Goal: Task Accomplishment & Management: Manage account settings

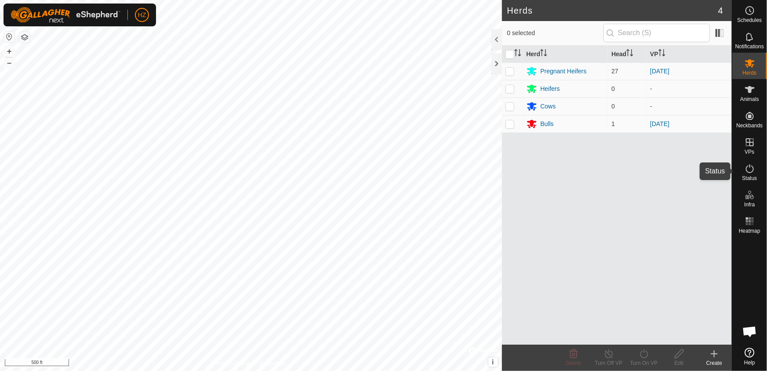
click at [749, 171] on icon at bounding box center [750, 169] width 11 height 11
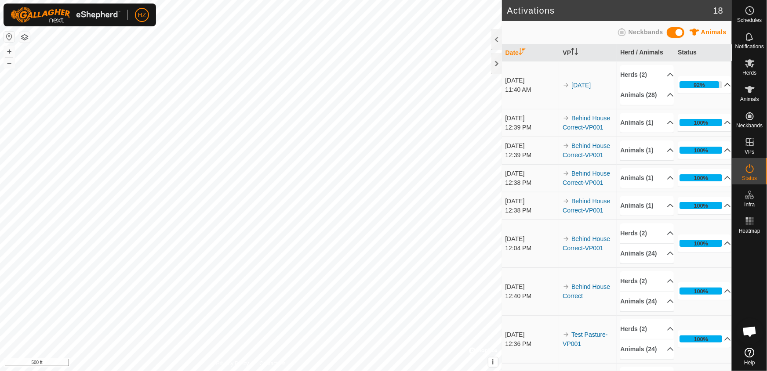
click at [717, 87] on p-accordion-header "92%" at bounding box center [704, 85] width 53 height 18
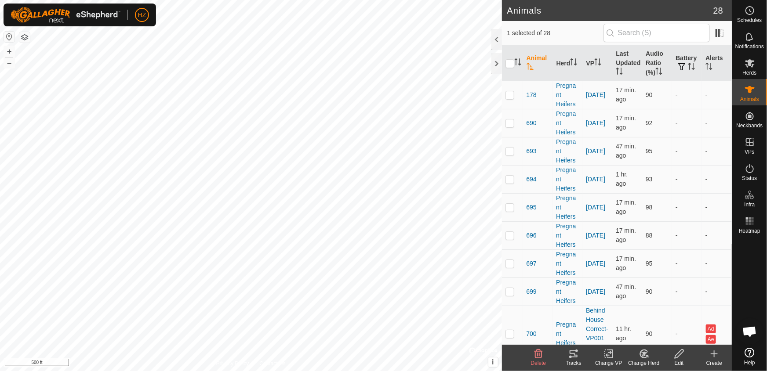
scroll to position [579, 0]
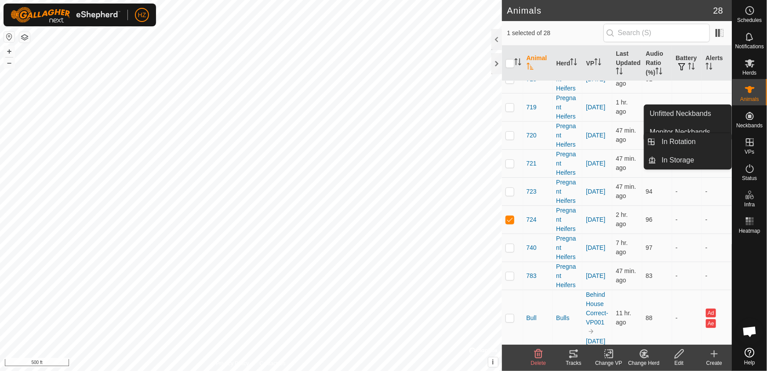
click at [748, 147] on icon at bounding box center [750, 142] width 11 height 11
click at [686, 140] on link "In Rotation" at bounding box center [694, 142] width 75 height 18
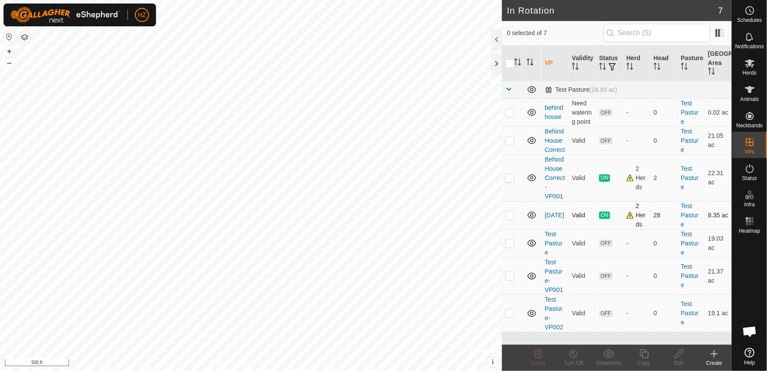
drag, startPoint x: 651, startPoint y: 246, endPoint x: 658, endPoint y: 245, distance: 7.6
click at [653, 229] on td "28" at bounding box center [663, 215] width 27 height 28
click at [657, 229] on td "28" at bounding box center [663, 215] width 27 height 28
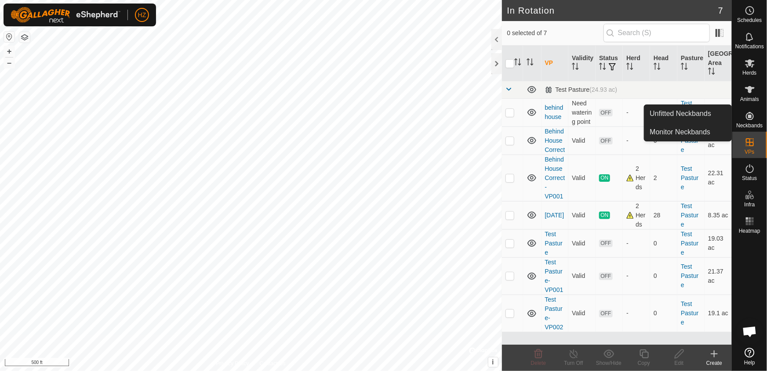
click at [748, 113] on icon at bounding box center [750, 116] width 8 height 8
click at [700, 135] on link "Monitor Neckbands" at bounding box center [687, 133] width 87 height 18
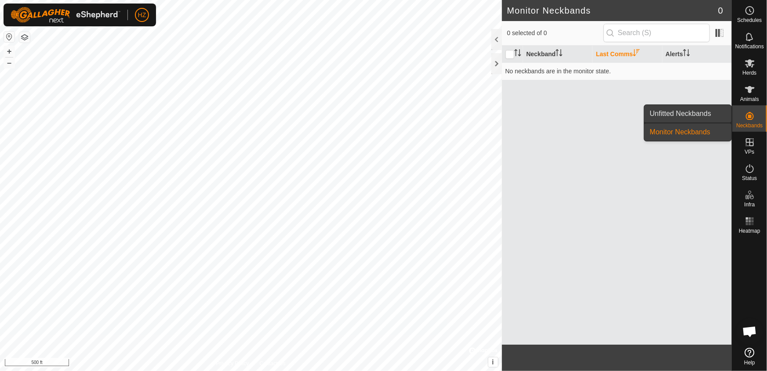
click at [694, 113] on link "Unfitted Neckbands" at bounding box center [687, 114] width 87 height 18
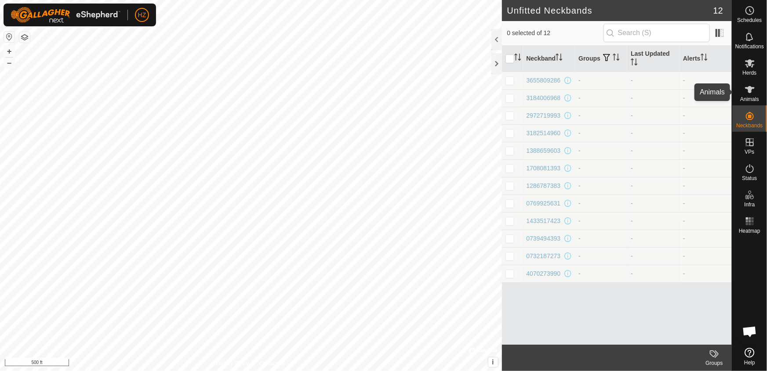
click at [750, 88] on icon at bounding box center [750, 89] width 10 height 7
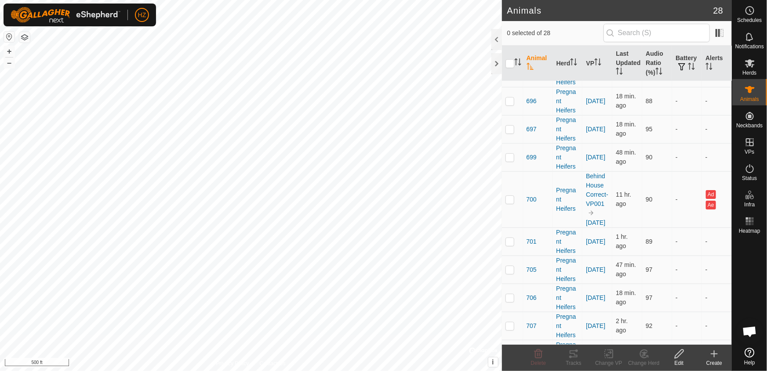
scroll to position [160, 0]
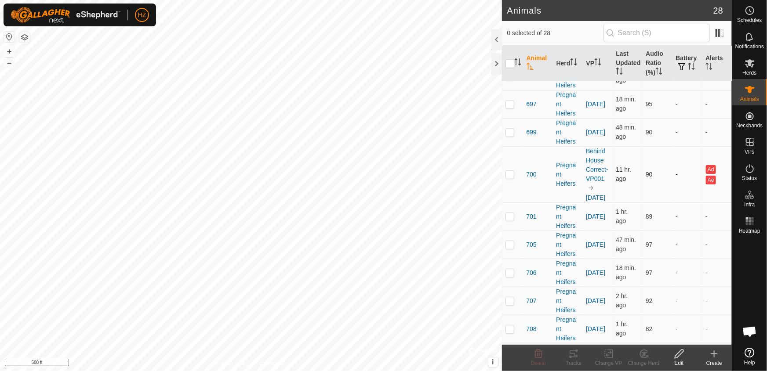
click at [510, 175] on p-checkbox at bounding box center [510, 174] width 9 height 7
checkbox input "true"
click at [677, 356] on icon at bounding box center [679, 354] width 11 height 11
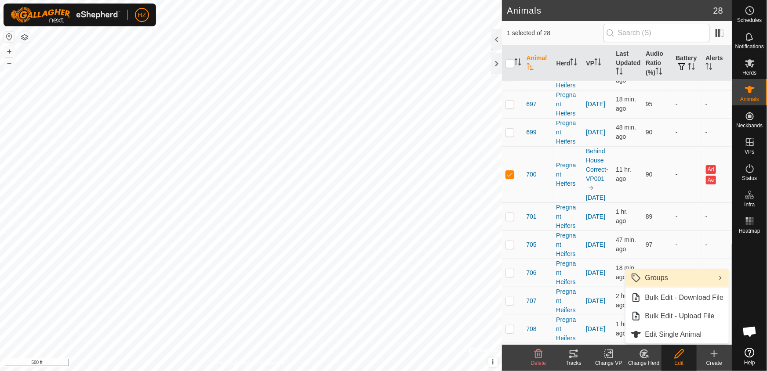
click at [663, 277] on link "Groups" at bounding box center [677, 278] width 103 height 18
click at [648, 279] on link "Groups" at bounding box center [677, 278] width 103 height 18
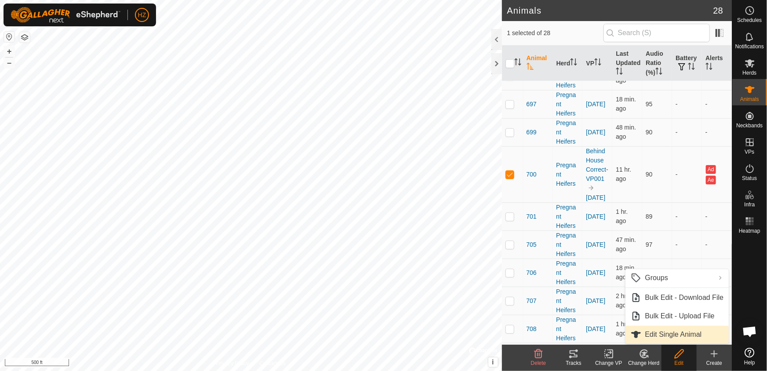
click at [654, 336] on link "Edit Single Animal" at bounding box center [677, 335] width 103 height 18
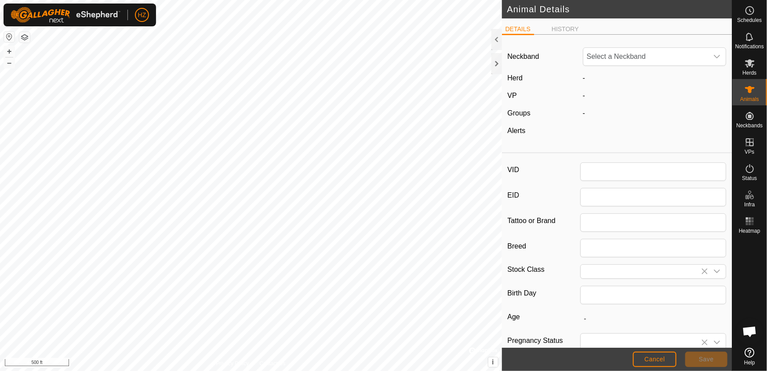
type input "700"
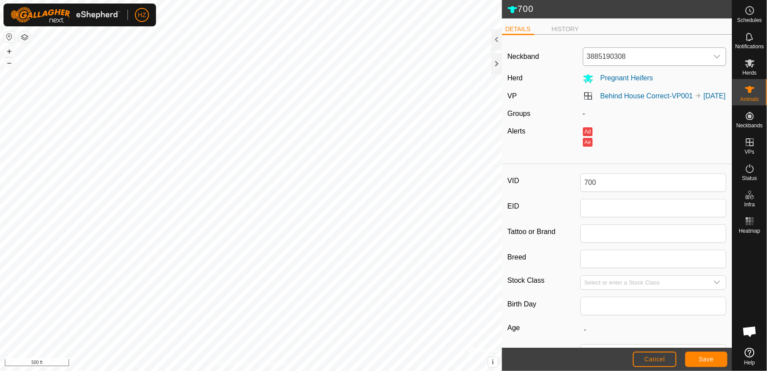
click at [713, 53] on icon "dropdown trigger" at bounding box center [716, 56] width 7 height 7
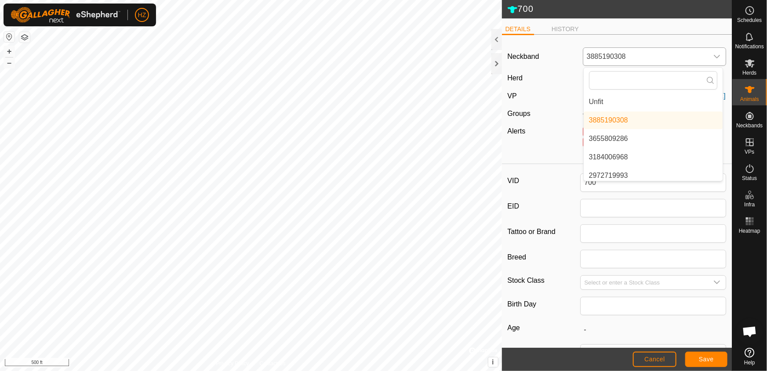
click at [598, 105] on li "Unfit" at bounding box center [653, 102] width 139 height 18
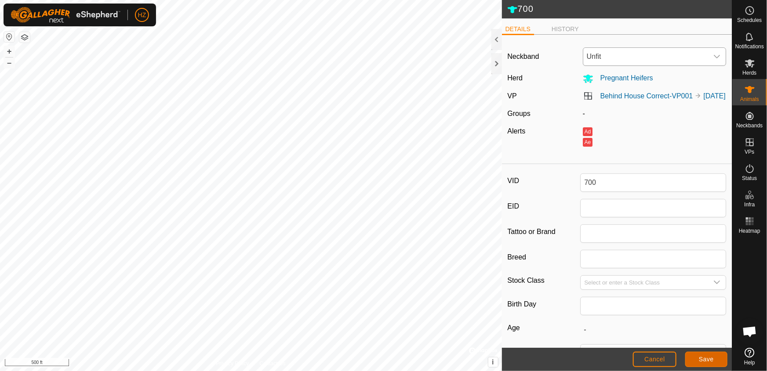
click at [712, 361] on span "Save" at bounding box center [706, 359] width 15 height 7
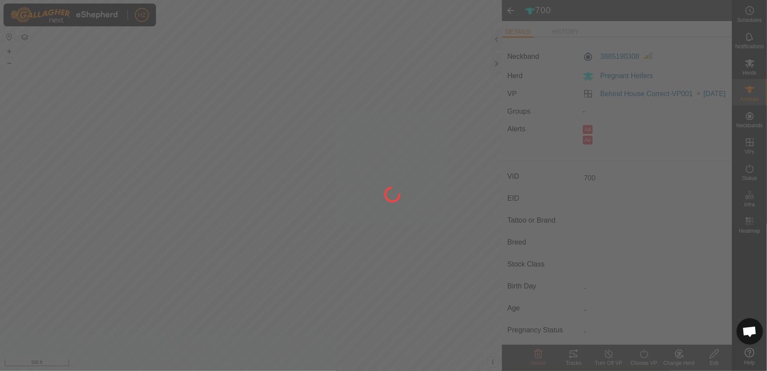
type input "-"
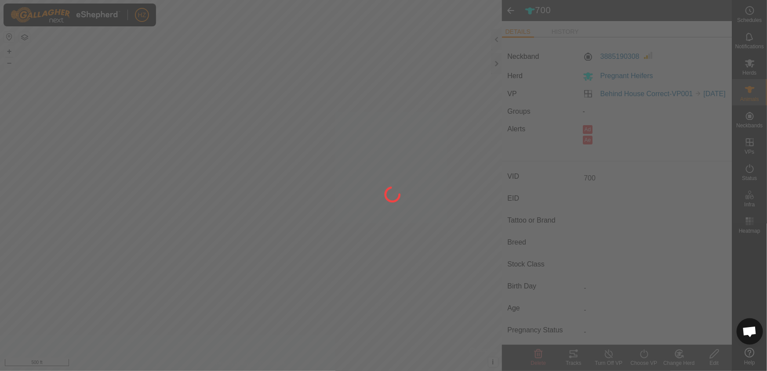
type input "-"
type input "0 kg"
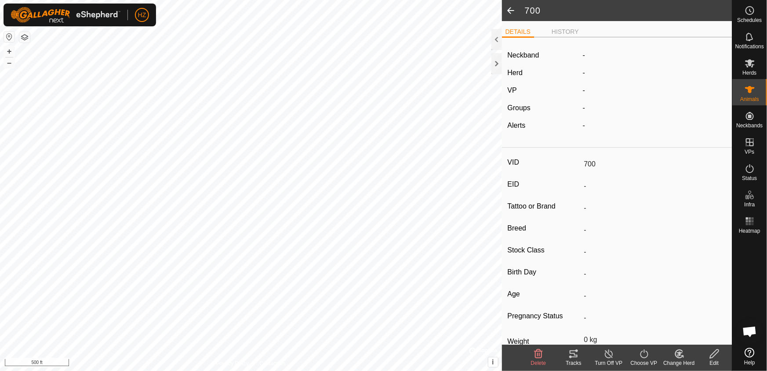
click at [510, 9] on span at bounding box center [511, 10] width 18 height 21
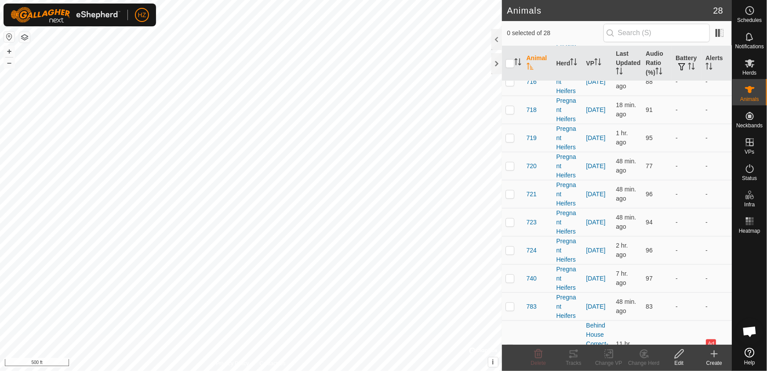
scroll to position [540, 0]
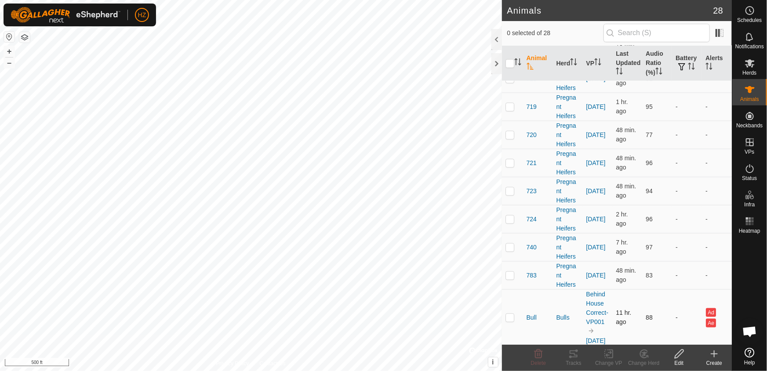
click at [510, 316] on p-checkbox at bounding box center [510, 317] width 9 height 7
checkbox input "true"
click at [677, 357] on icon at bounding box center [679, 354] width 9 height 9
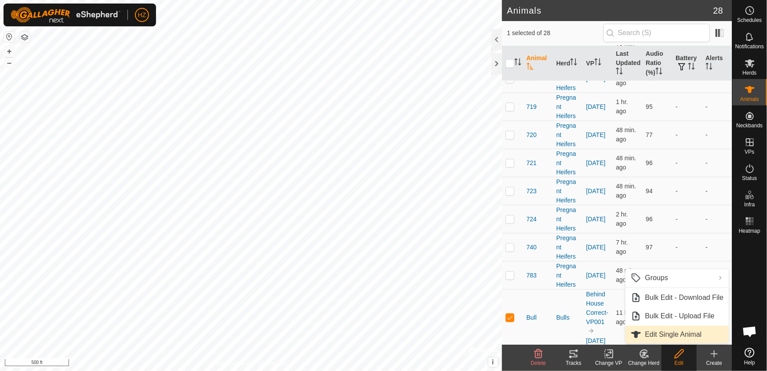
click at [677, 334] on link "Edit Single Animal" at bounding box center [677, 335] width 103 height 18
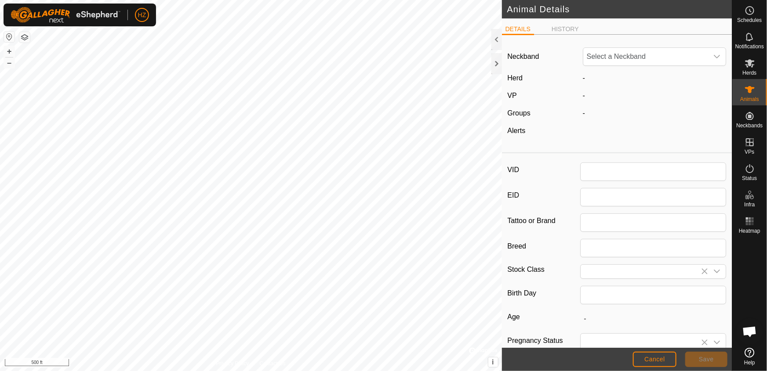
type input "Bull"
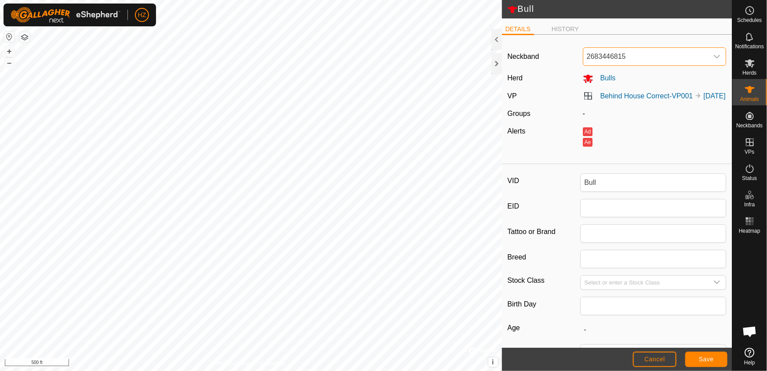
click at [633, 56] on span "2683446815" at bounding box center [645, 57] width 125 height 18
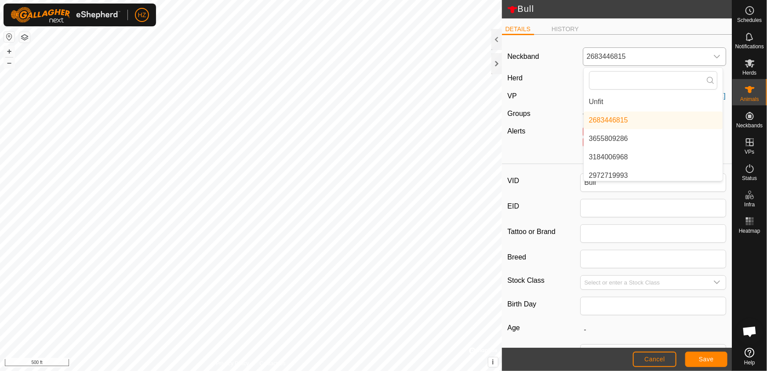
click at [601, 102] on li "Unfit" at bounding box center [653, 102] width 139 height 18
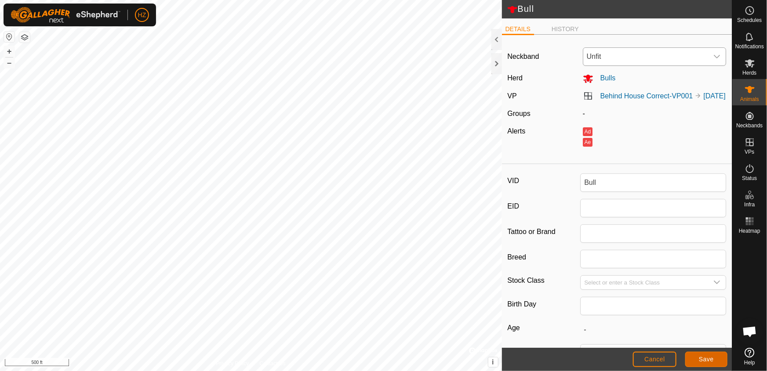
click at [708, 358] on span "Save" at bounding box center [706, 359] width 15 height 7
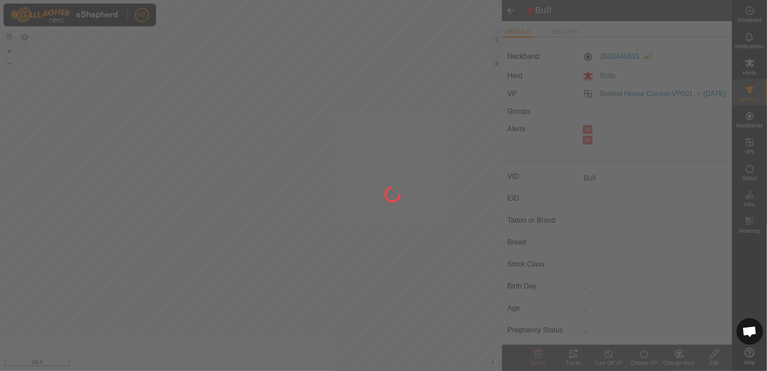
type input "-"
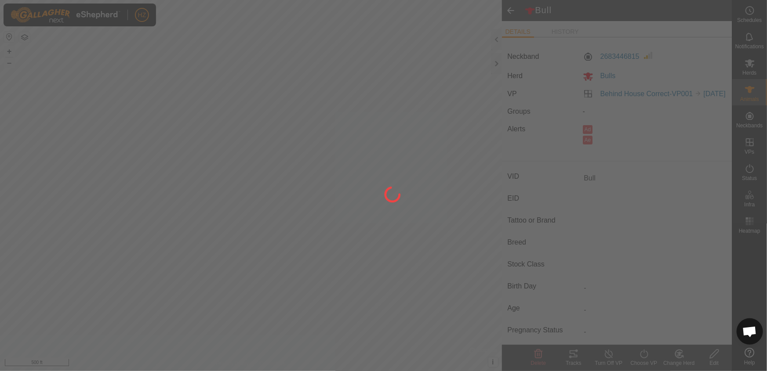
type input "-"
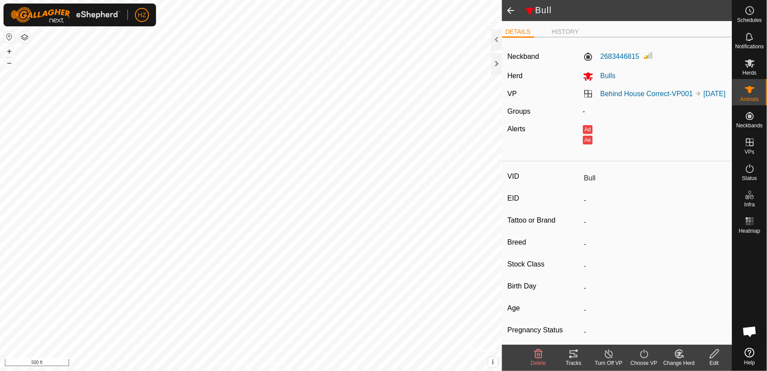
type input "0 kg"
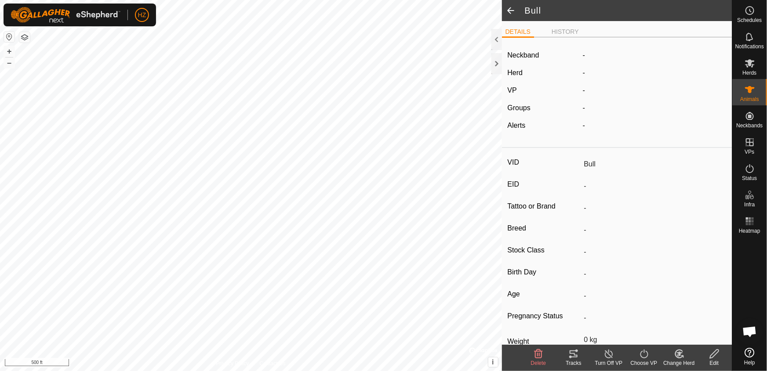
click at [509, 11] on span at bounding box center [511, 10] width 18 height 21
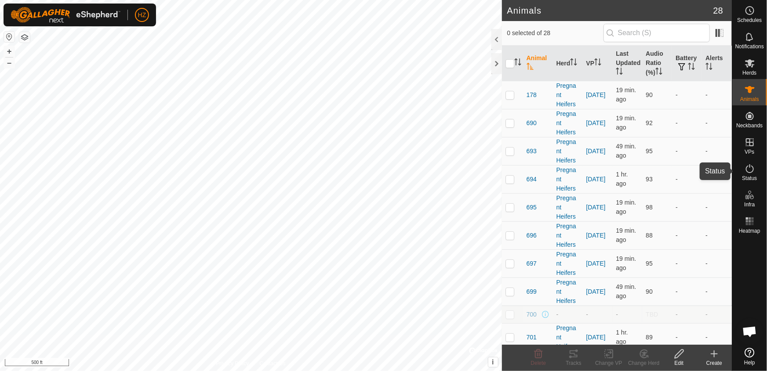
click at [750, 172] on icon at bounding box center [750, 169] width 11 height 11
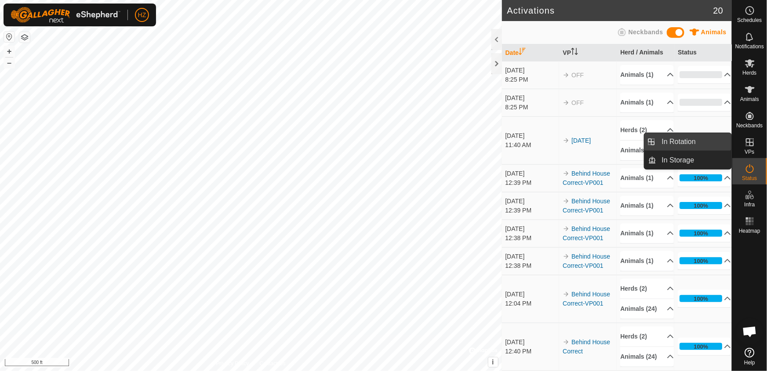
click at [686, 139] on link "In Rotation" at bounding box center [694, 142] width 75 height 18
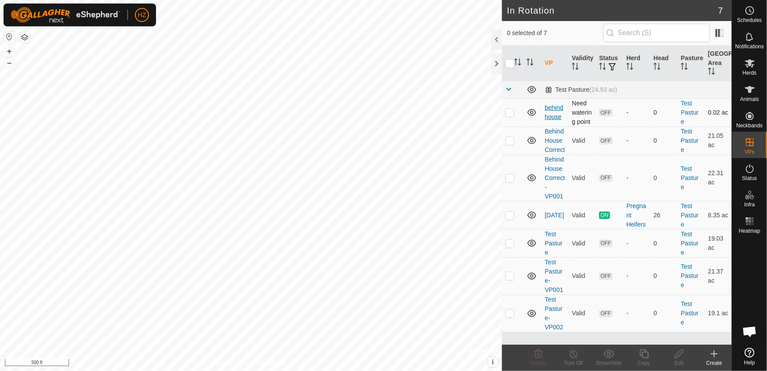
click at [554, 112] on link "behind house" at bounding box center [554, 112] width 18 height 16
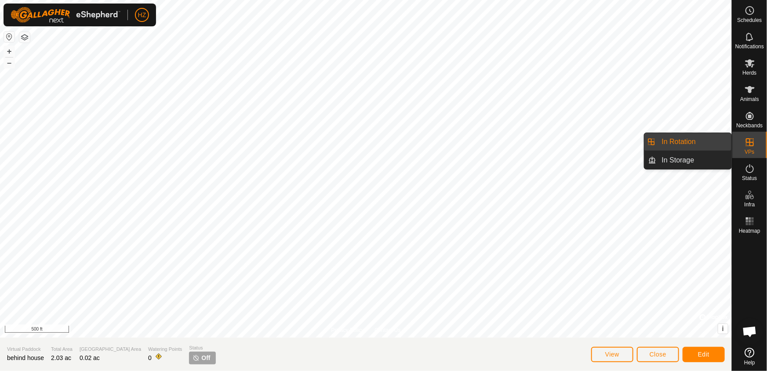
click at [684, 144] on link "In Rotation" at bounding box center [694, 142] width 75 height 18
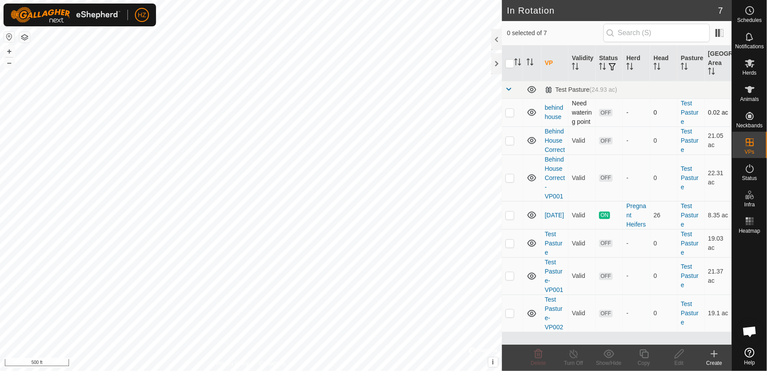
click at [513, 116] on p-checkbox at bounding box center [510, 112] width 9 height 7
checkbox input "true"
click at [511, 144] on p-checkbox at bounding box center [510, 140] width 9 height 7
checkbox input "true"
click at [510, 182] on p-checkbox at bounding box center [510, 178] width 9 height 7
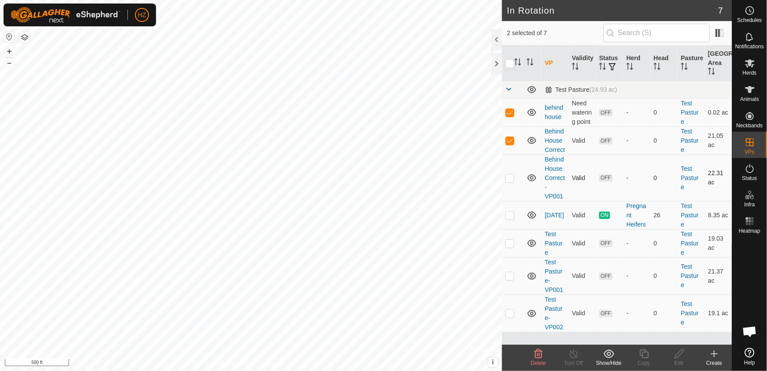
checkbox input "true"
click at [509, 247] on p-checkbox at bounding box center [510, 243] width 9 height 7
checkbox input "true"
click at [510, 280] on p-checkbox at bounding box center [510, 276] width 9 height 7
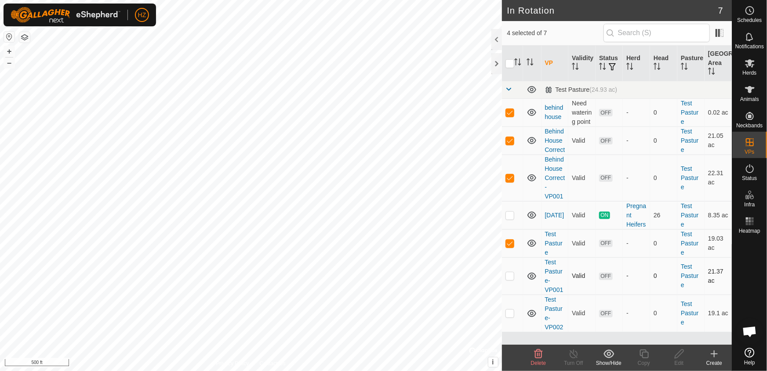
checkbox input "true"
click at [507, 317] on p-checkbox at bounding box center [510, 313] width 9 height 7
checkbox input "true"
click at [539, 356] on icon at bounding box center [538, 354] width 11 height 11
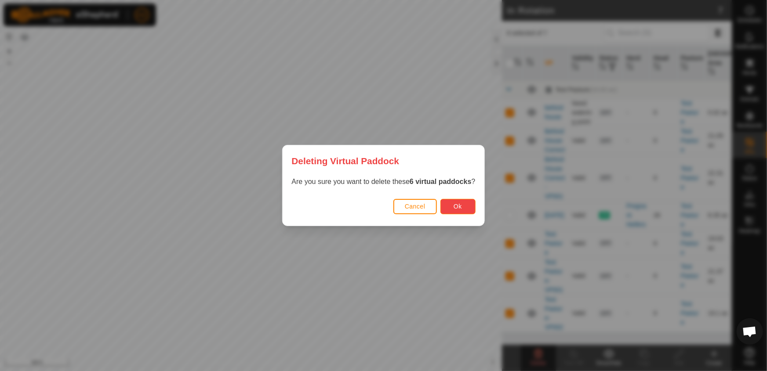
click at [456, 204] on span "Ok" at bounding box center [458, 206] width 8 height 7
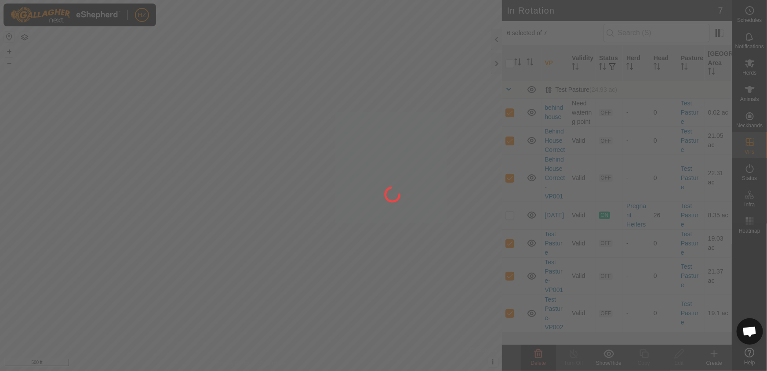
checkbox input "false"
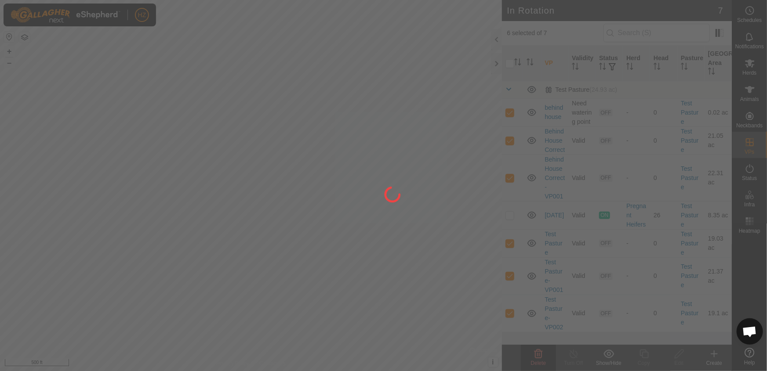
checkbox input "false"
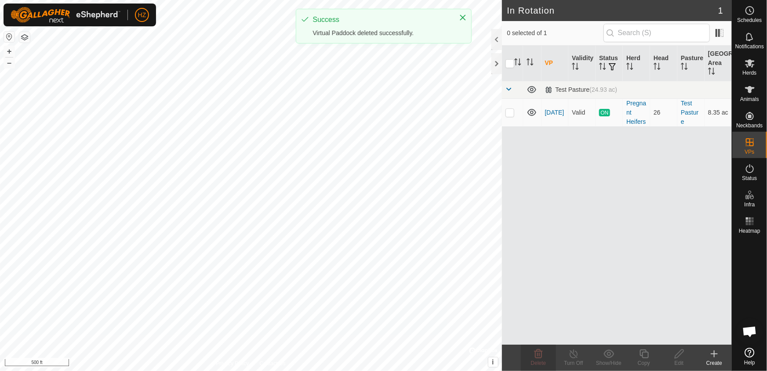
scroll to position [0, 0]
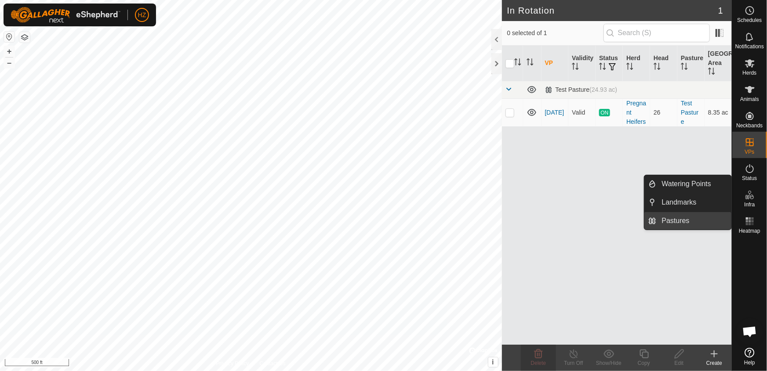
click at [670, 219] on link "Pastures" at bounding box center [694, 221] width 75 height 18
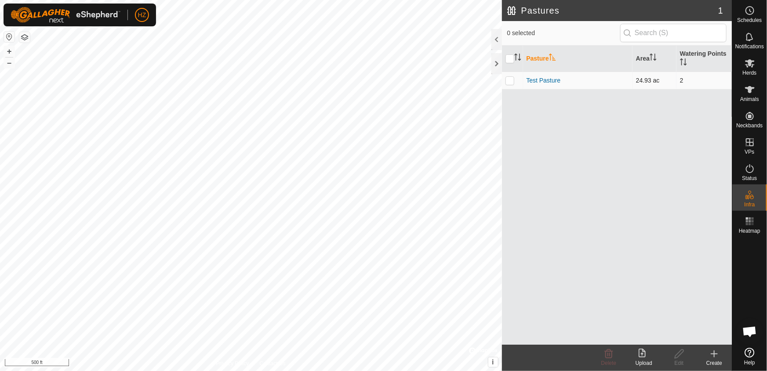
click at [510, 78] on p-checkbox at bounding box center [510, 80] width 9 height 7
checkbox input "true"
click at [608, 357] on icon at bounding box center [609, 354] width 8 height 9
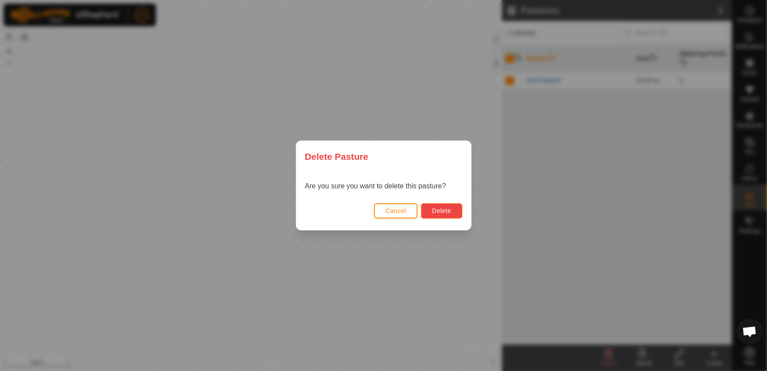
click at [443, 210] on span "Delete" at bounding box center [441, 210] width 19 height 7
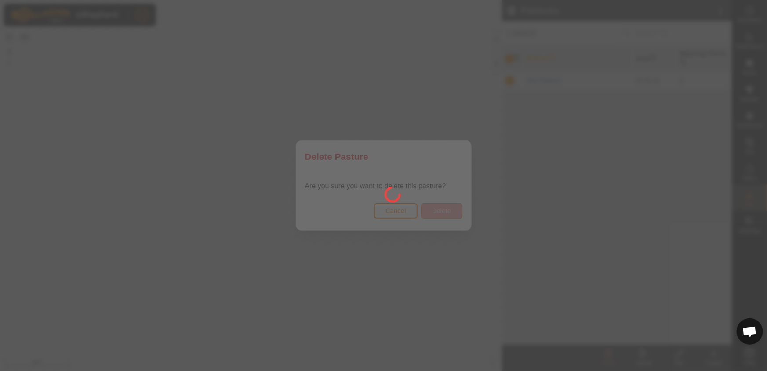
checkbox input "false"
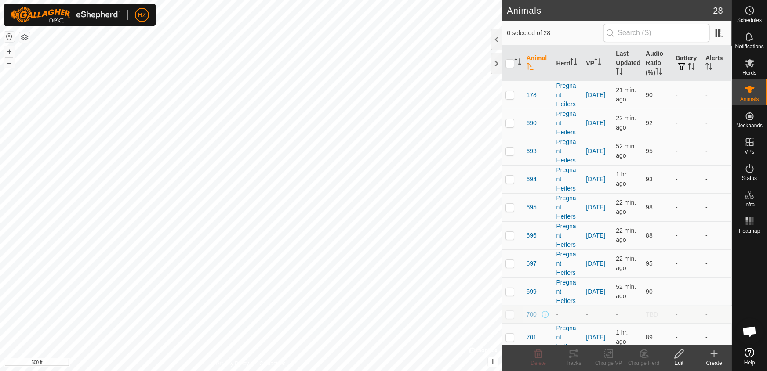
checkbox input "true"
click at [647, 63] on th "Audio Ratio (%)" at bounding box center [657, 64] width 30 height 36
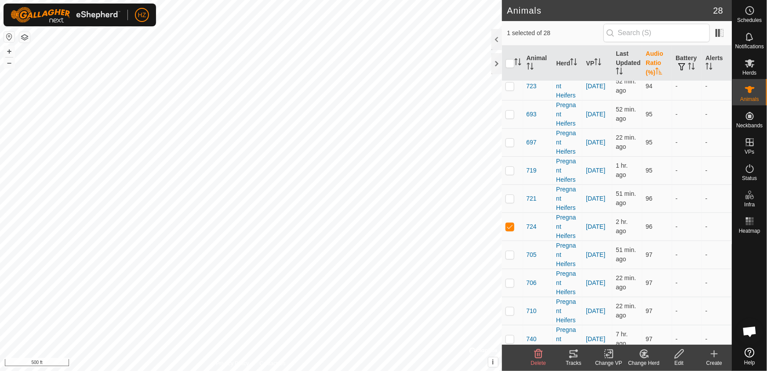
scroll to position [502, 0]
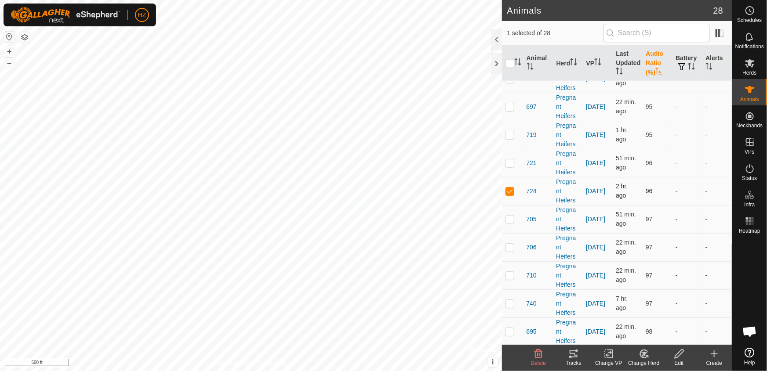
click at [511, 192] on p-checkbox at bounding box center [510, 191] width 9 height 7
checkbox input "false"
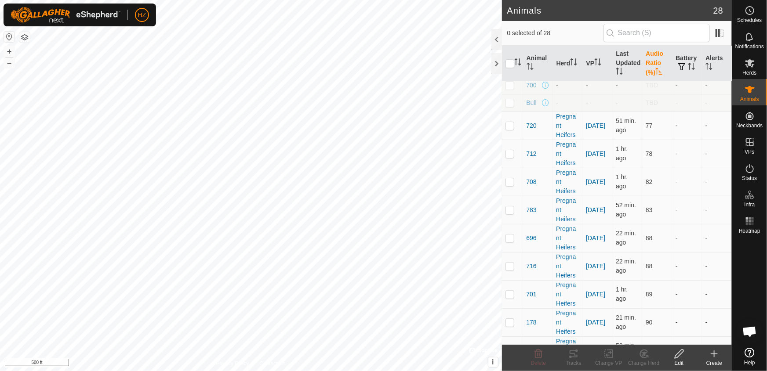
scroll to position [0, 0]
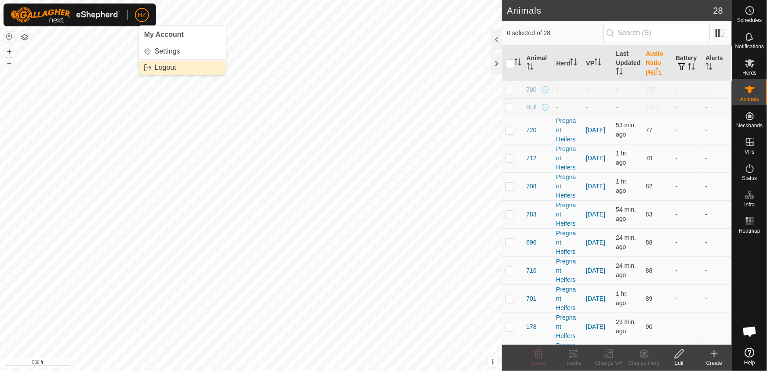
click at [158, 66] on link "Logout" at bounding box center [182, 68] width 87 height 14
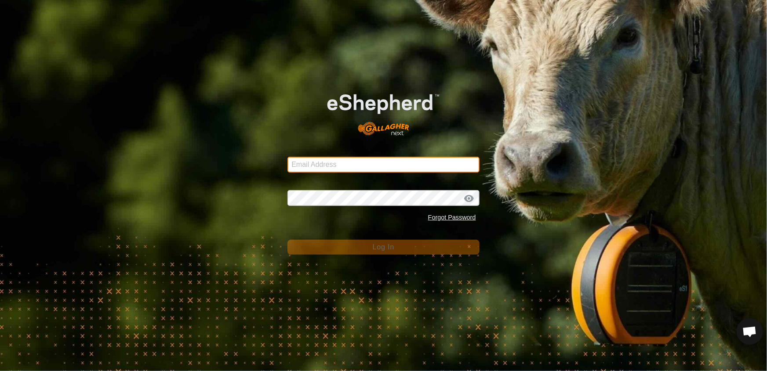
type input "[EMAIL_ADDRESS][DOMAIN_NAME]"
